Goal: Use online tool/utility: Use online tool/utility

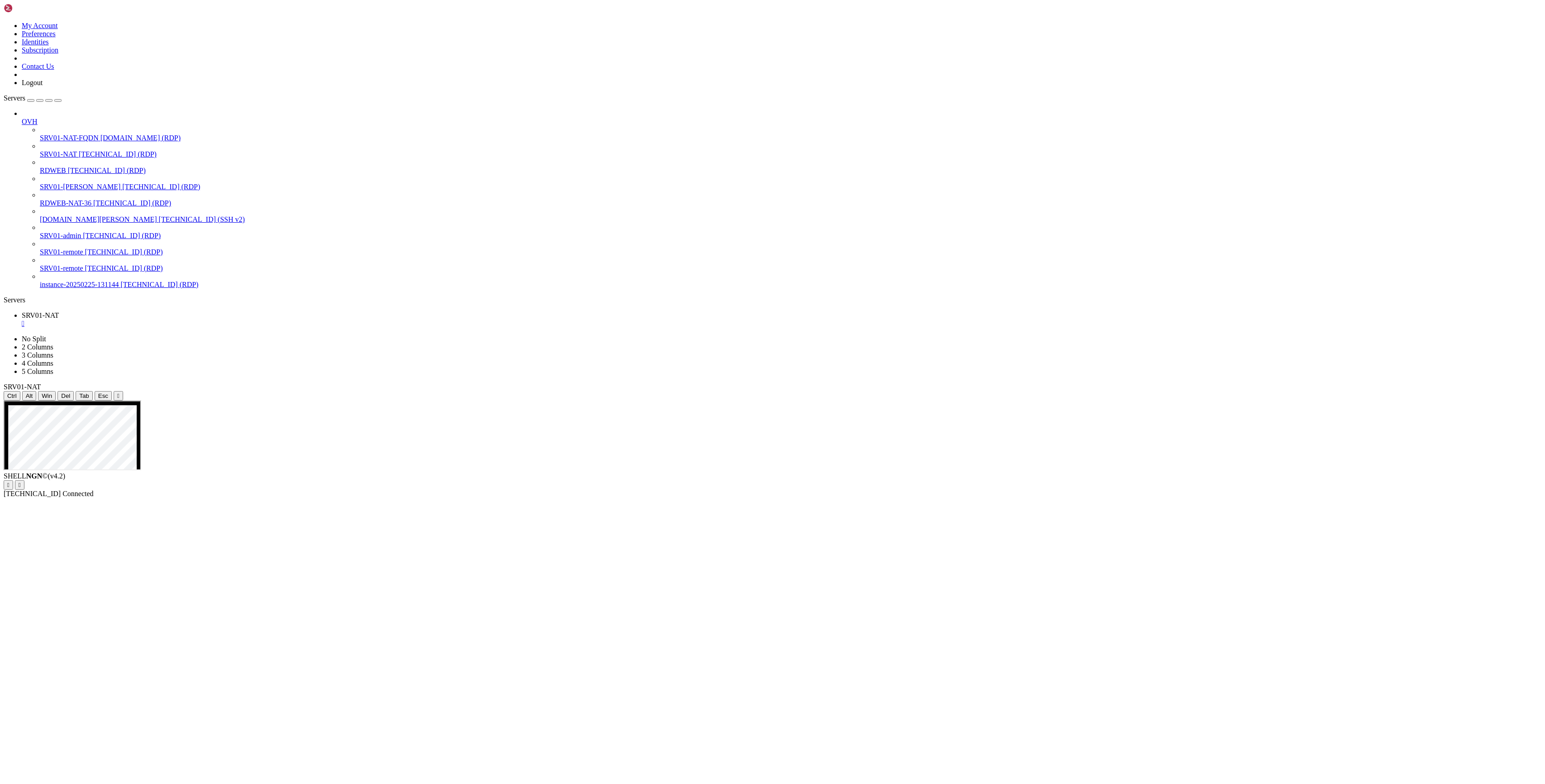
drag, startPoint x: 496, startPoint y: 641, endPoint x: 469, endPoint y: 499, distance: 144.5
